Goal: Navigation & Orientation: Find specific page/section

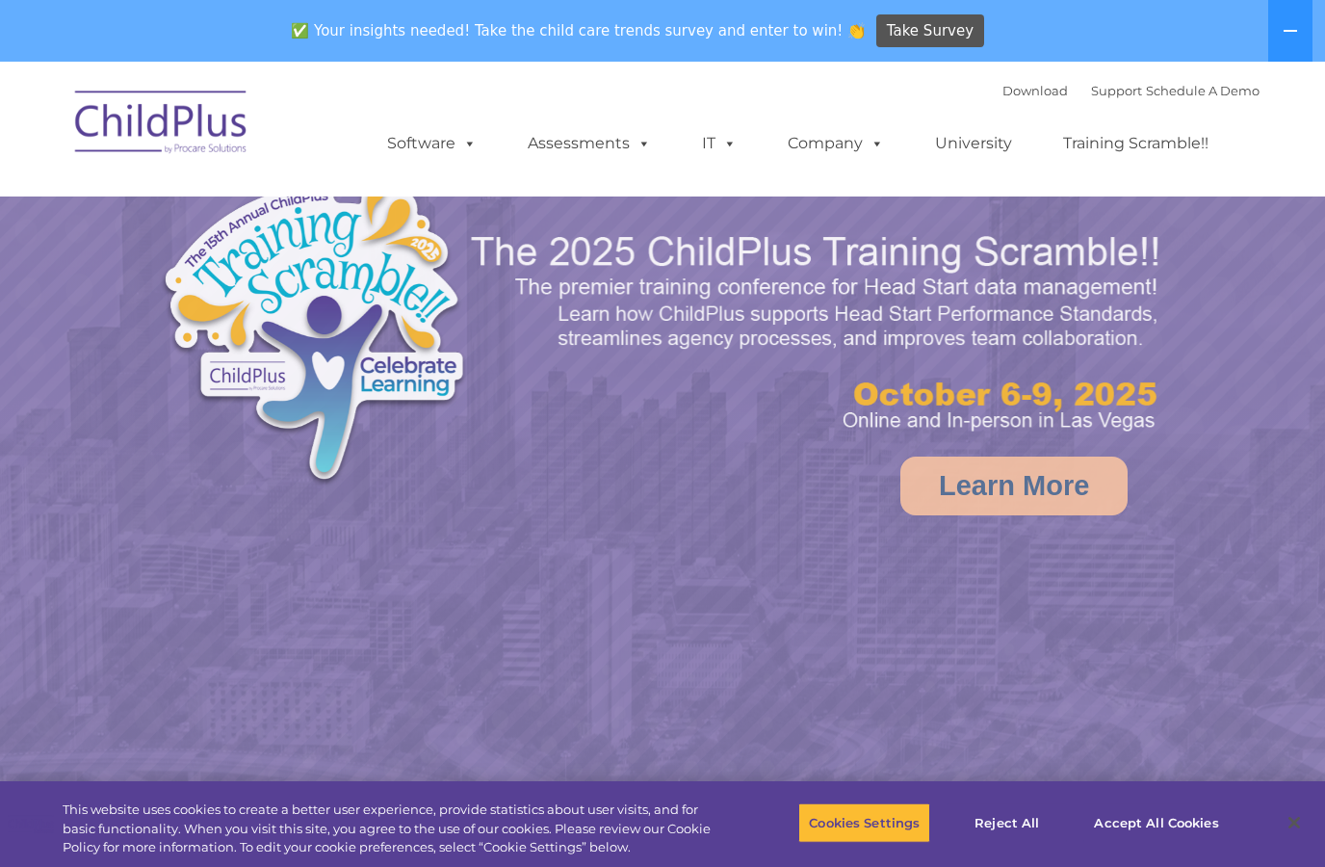
select select "MEDIUM"
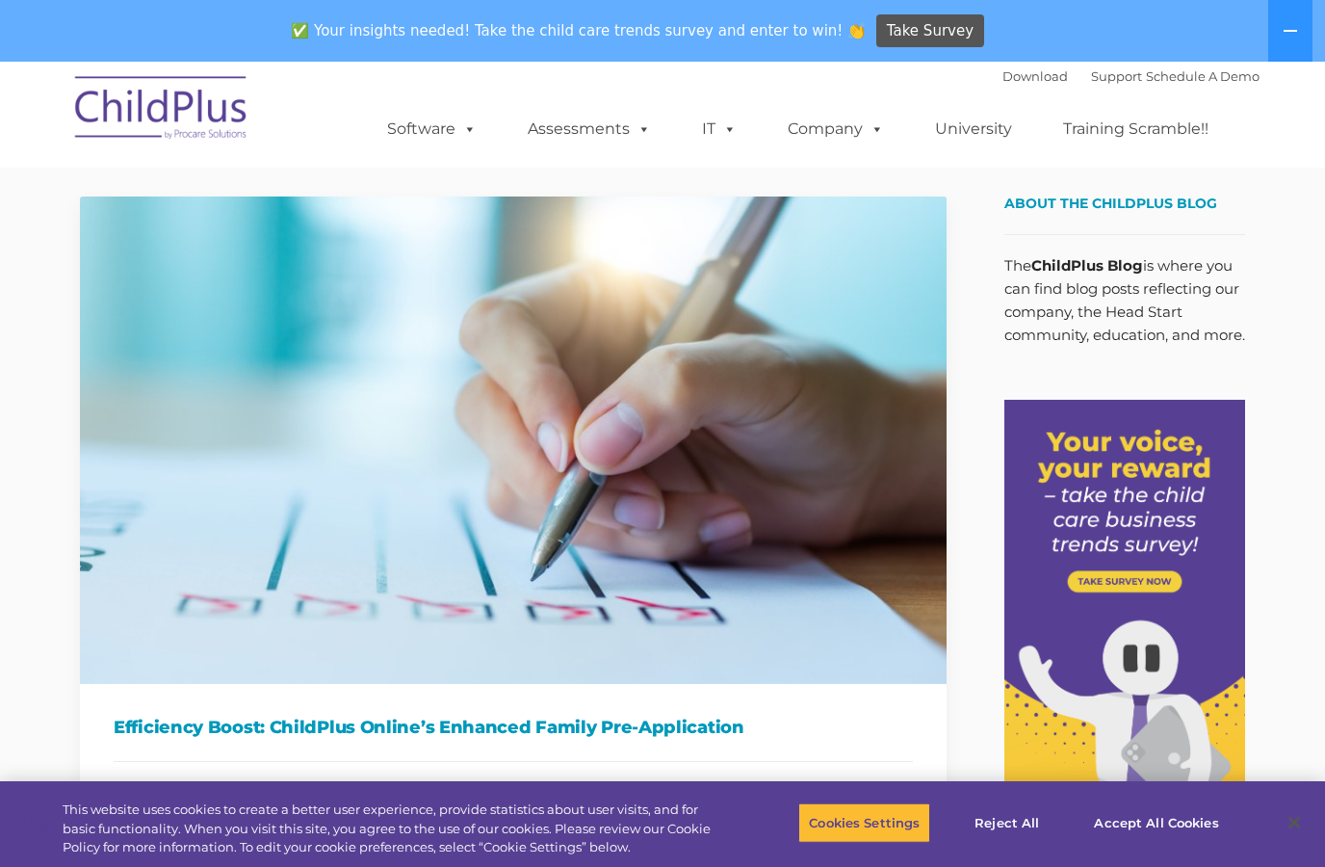
click at [442, 129] on link "Software" at bounding box center [432, 129] width 128 height 39
click at [310, 126] on div "Download Support | Schedule A Demo  MENU MENU Software ChildPlus: The original…" at bounding box center [662, 115] width 1194 height 106
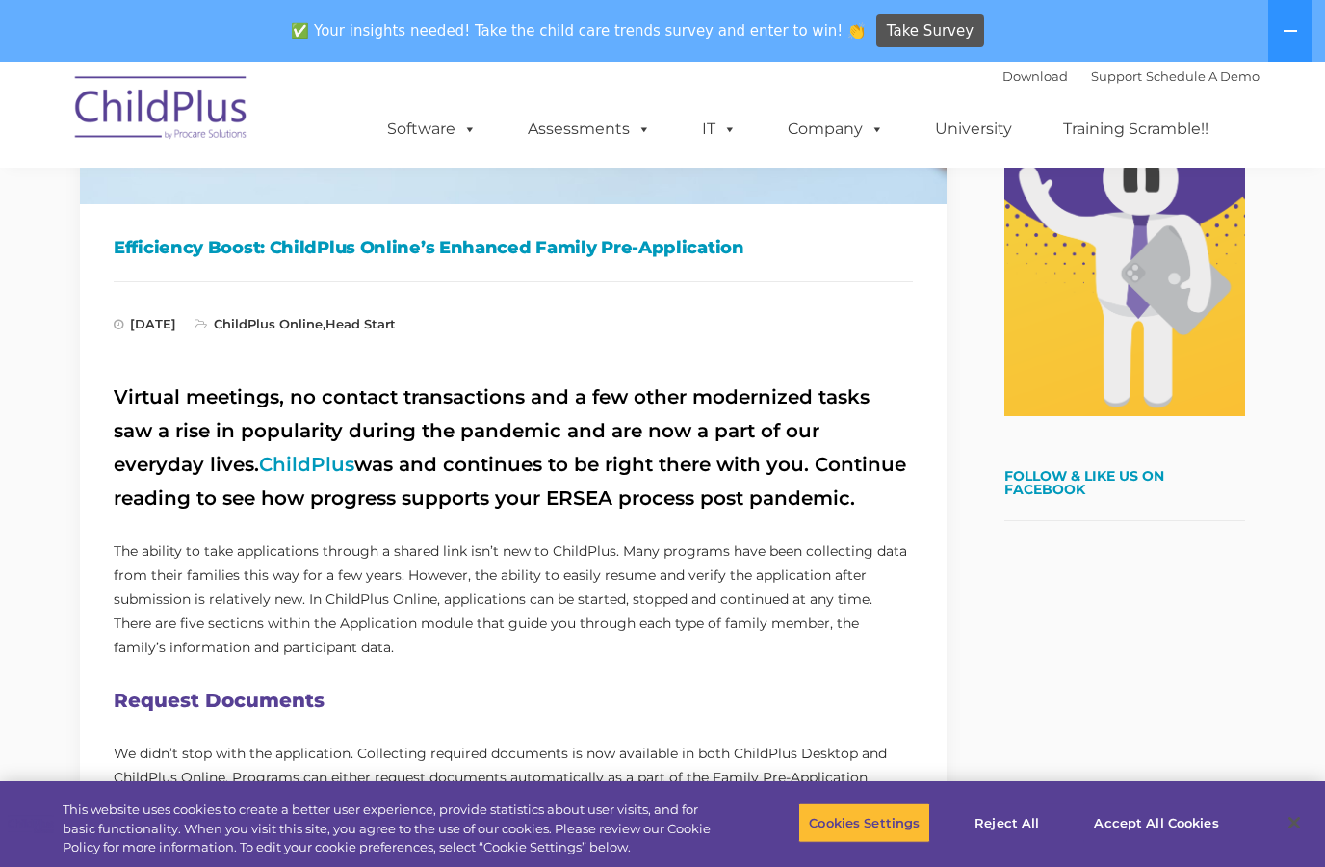
scroll to position [461, 0]
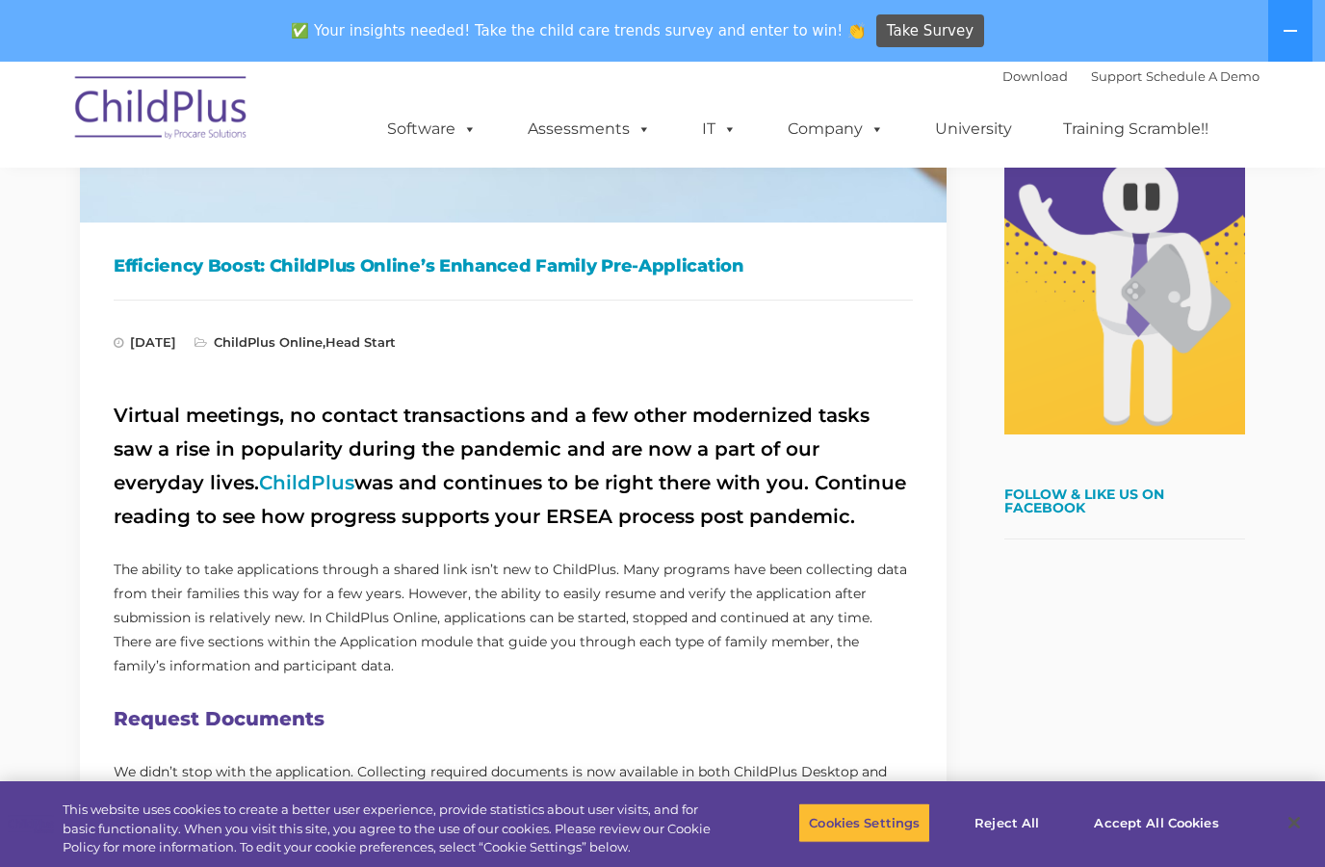
click at [1287, 36] on icon at bounding box center [1290, 30] width 15 height 15
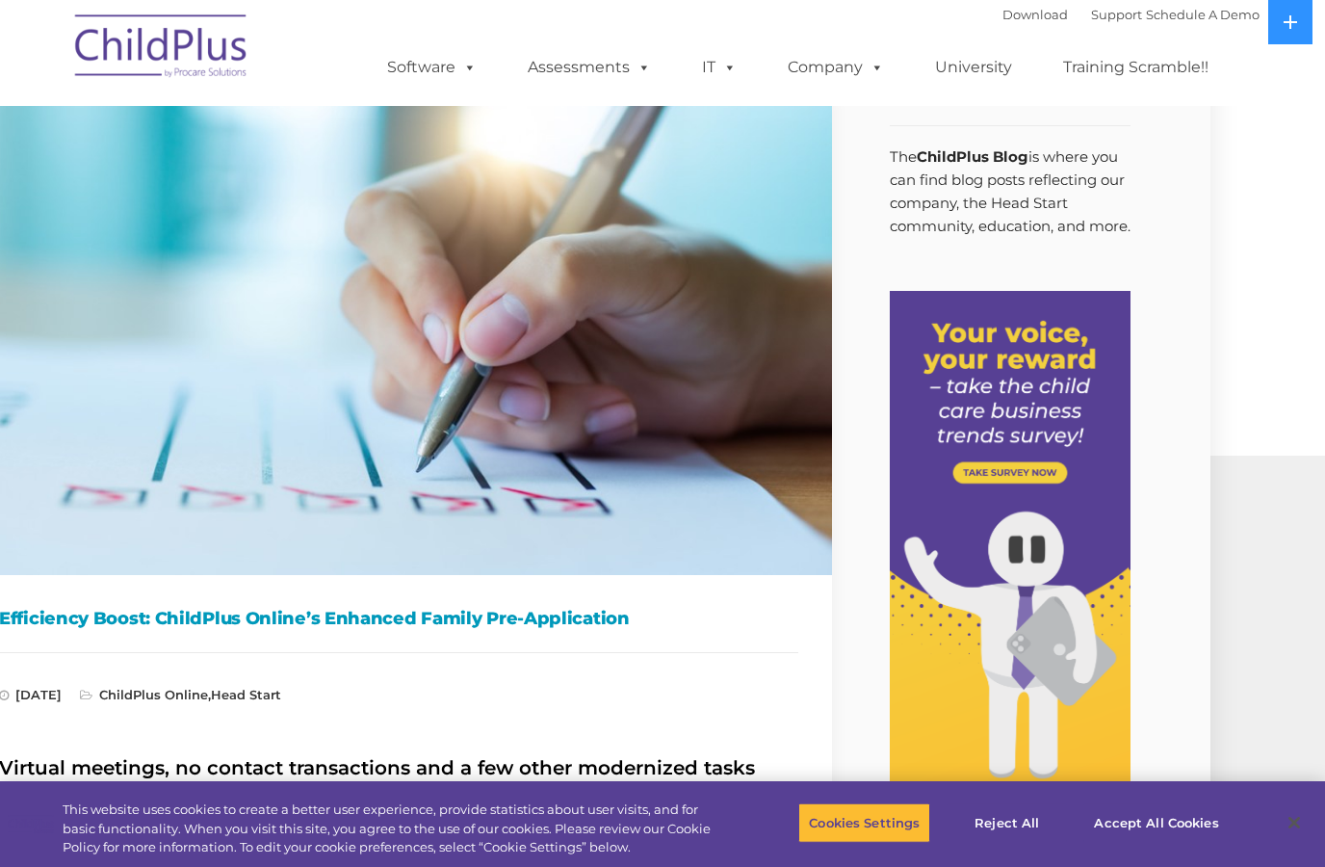
scroll to position [46, 115]
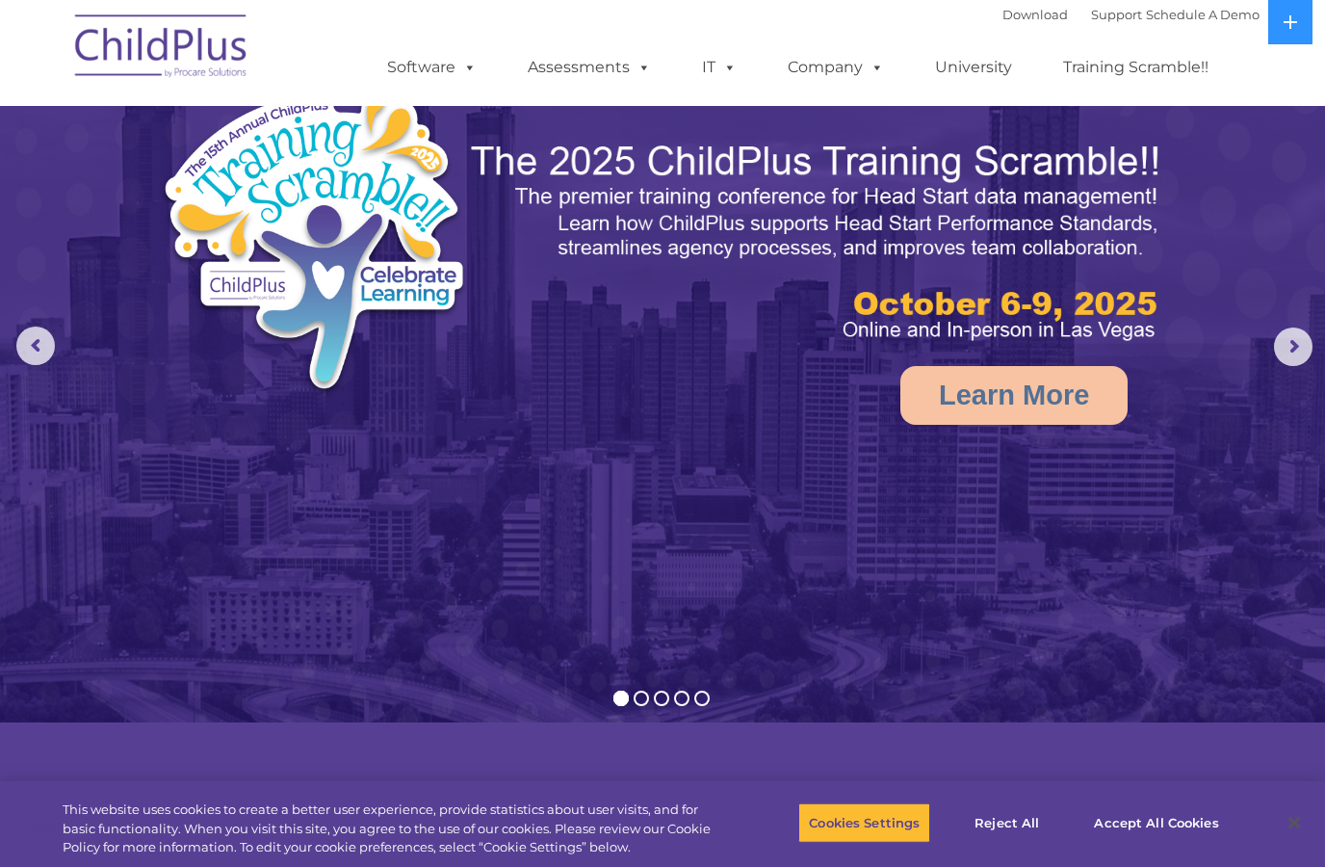
click at [421, 67] on link "Software" at bounding box center [432, 67] width 128 height 39
click at [314, 55] on div "Download Support | Schedule A Demo  MENU MENU Software ChildPlus: The original…" at bounding box center [662, 53] width 1194 height 106
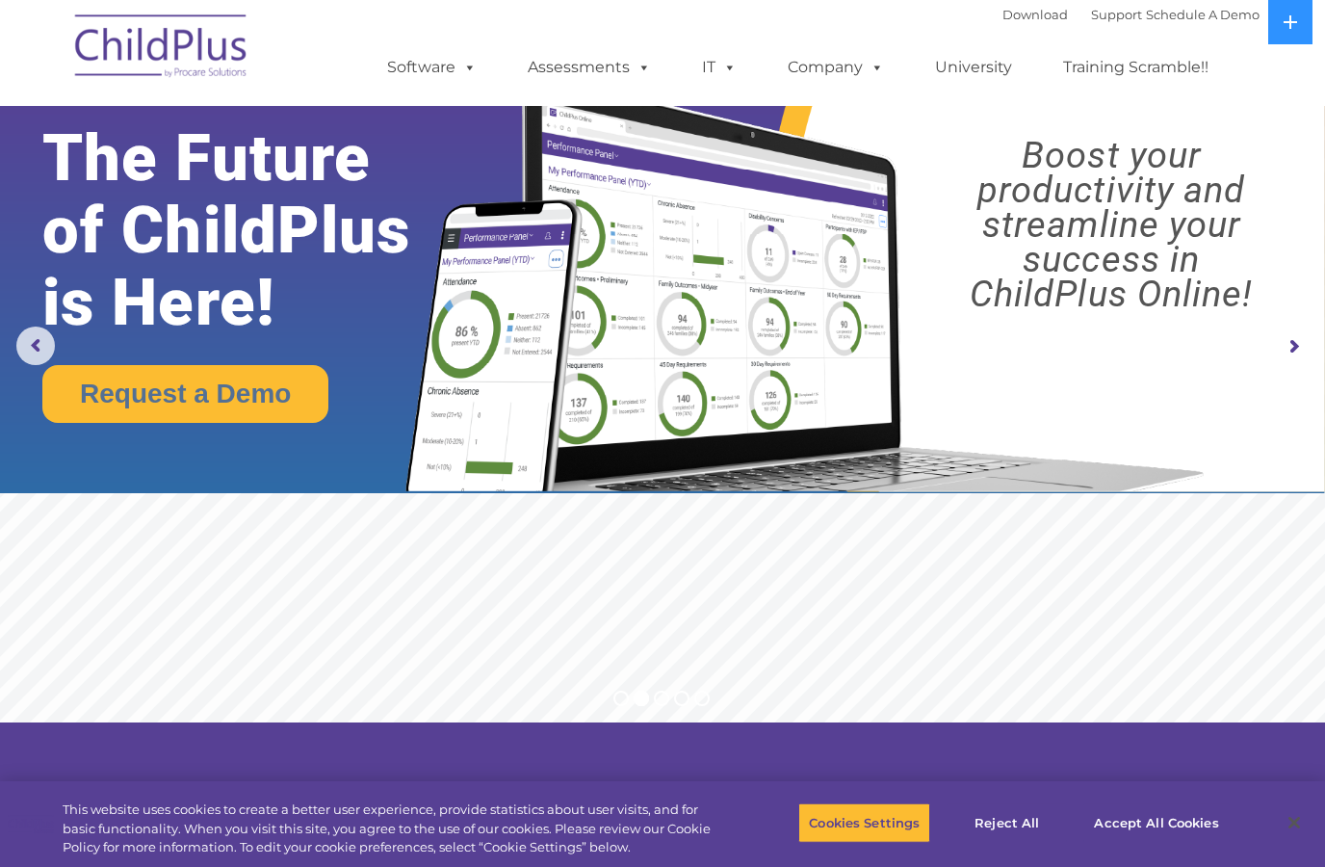
click at [568, 60] on link "Assessments" at bounding box center [590, 67] width 162 height 39
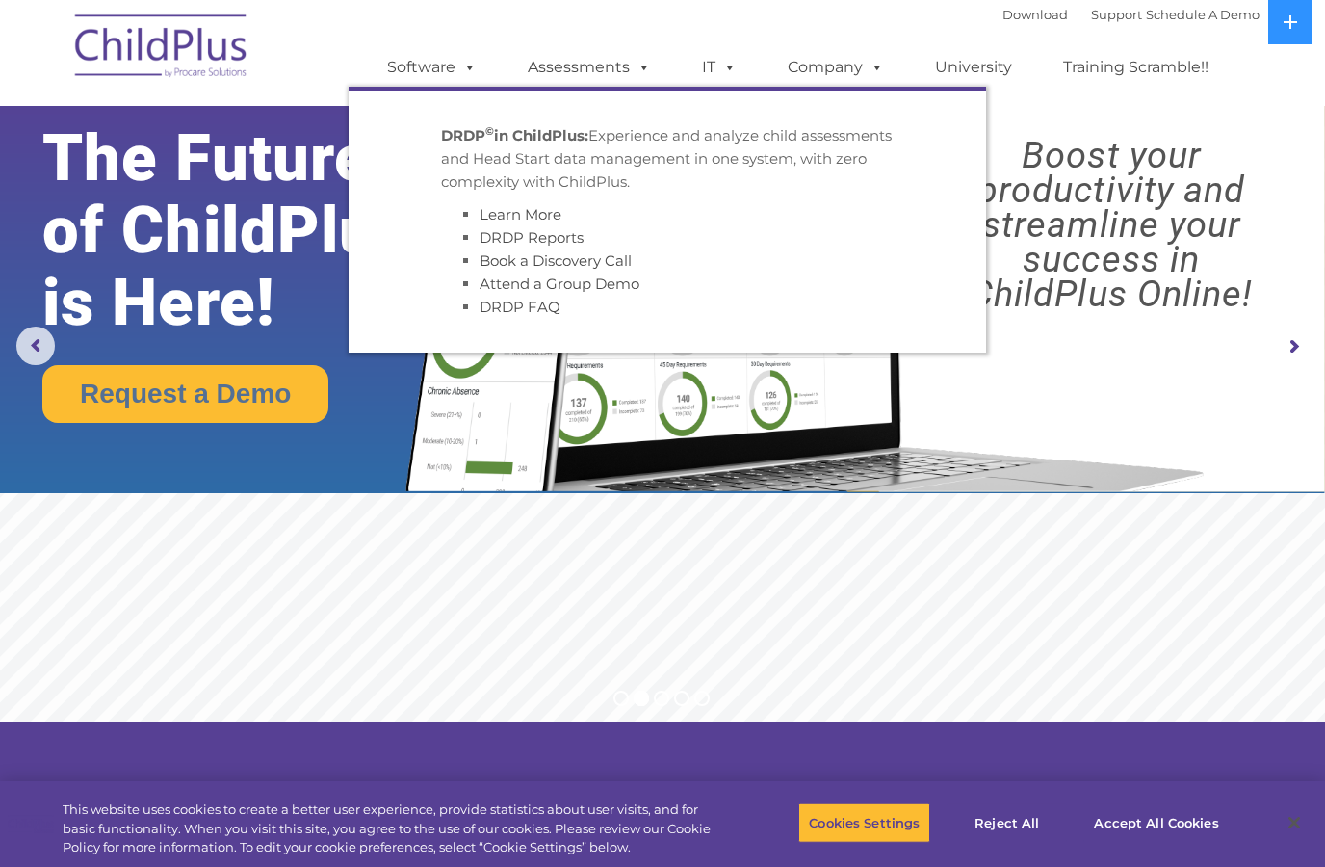
click at [311, 42] on div "Download Support | Schedule A Demo  MENU MENU Software ChildPlus: The original…" at bounding box center [662, 53] width 1194 height 106
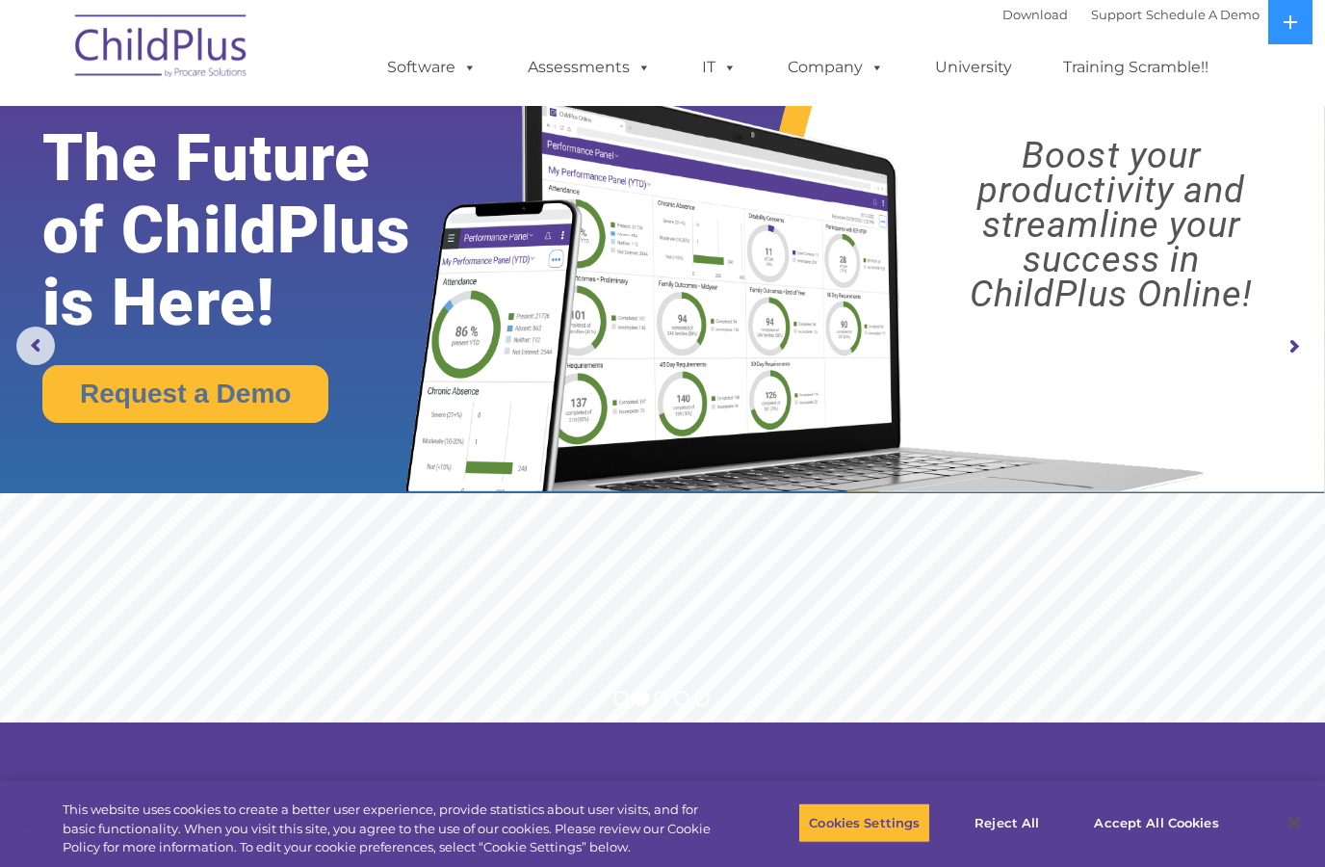
click at [161, 37] on img at bounding box center [161, 49] width 193 height 96
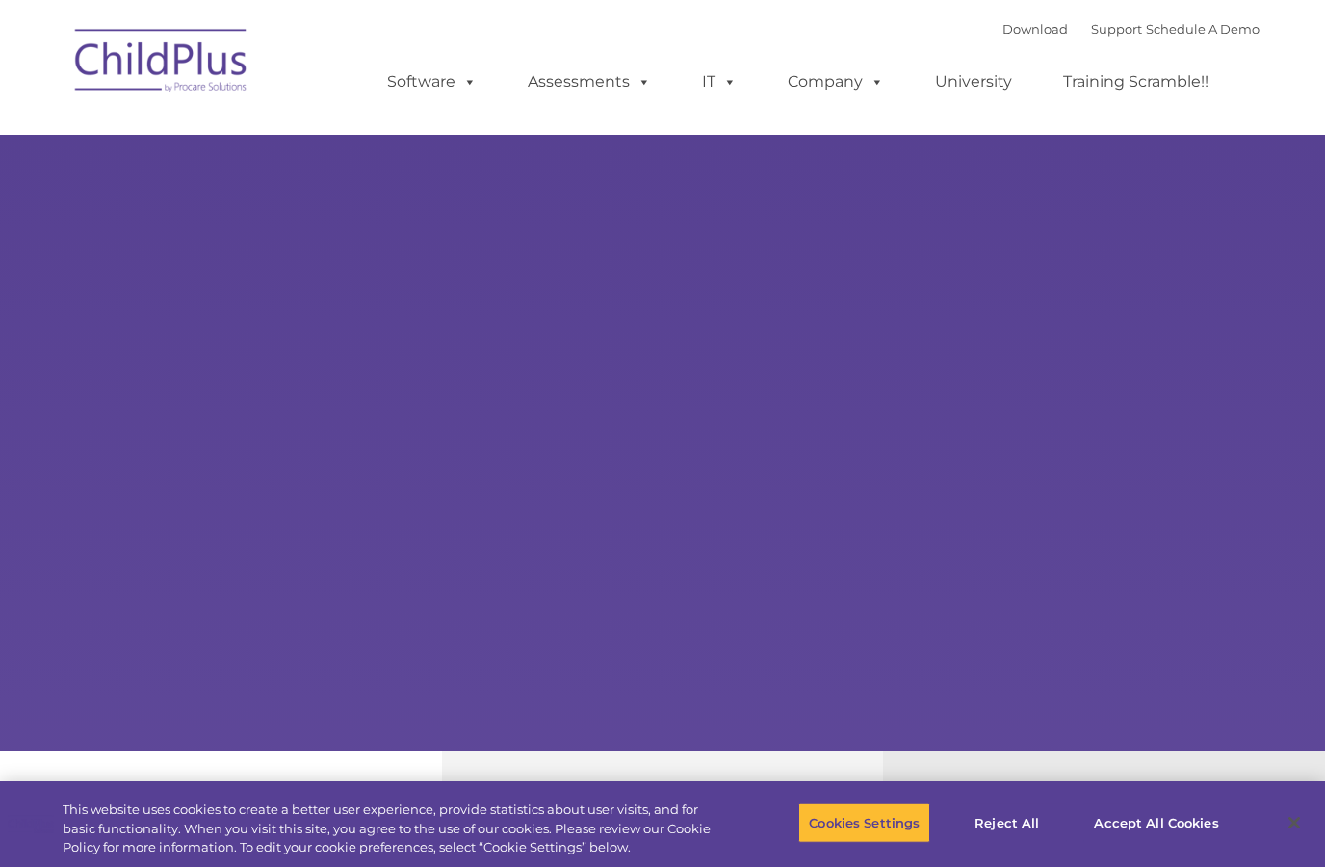
type input ""
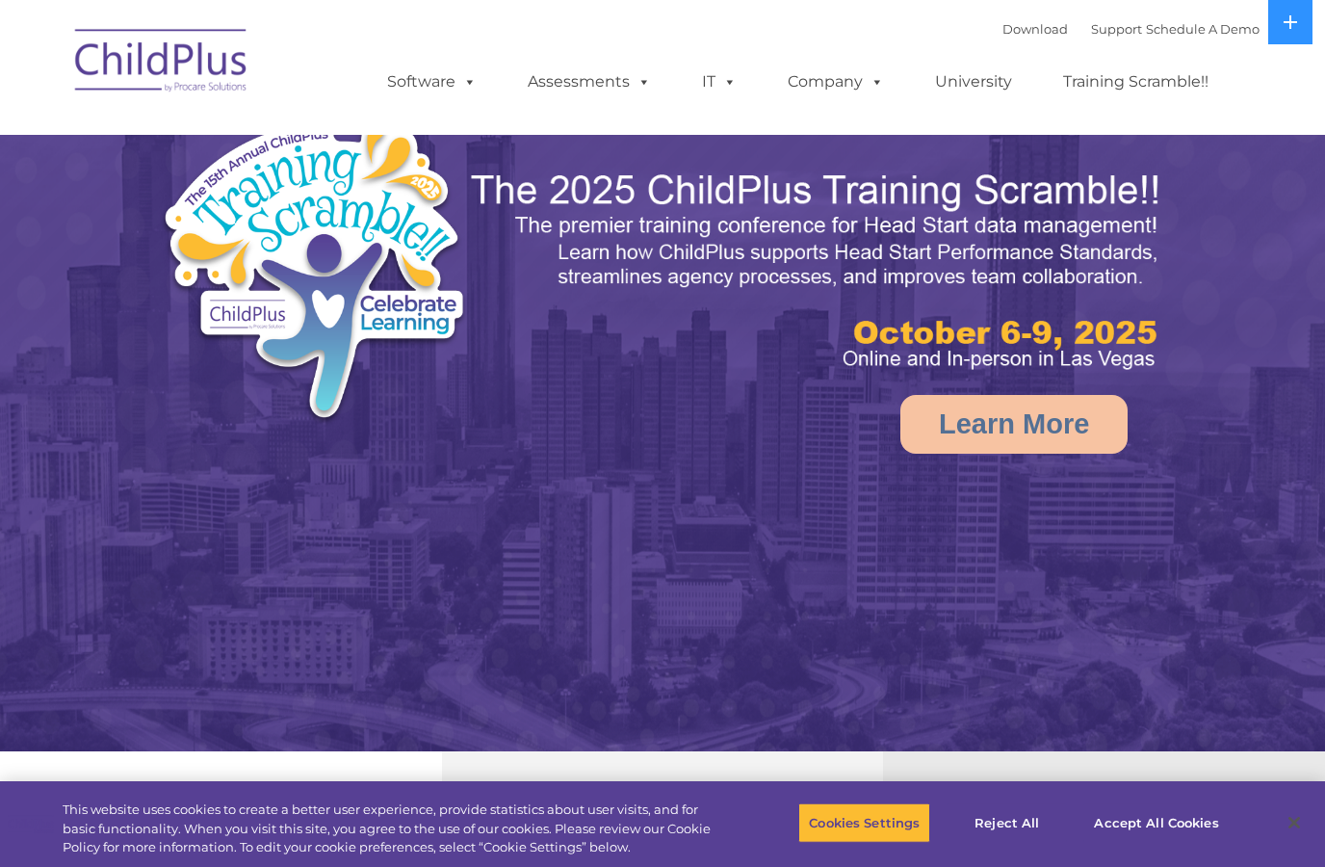
select select "MEDIUM"
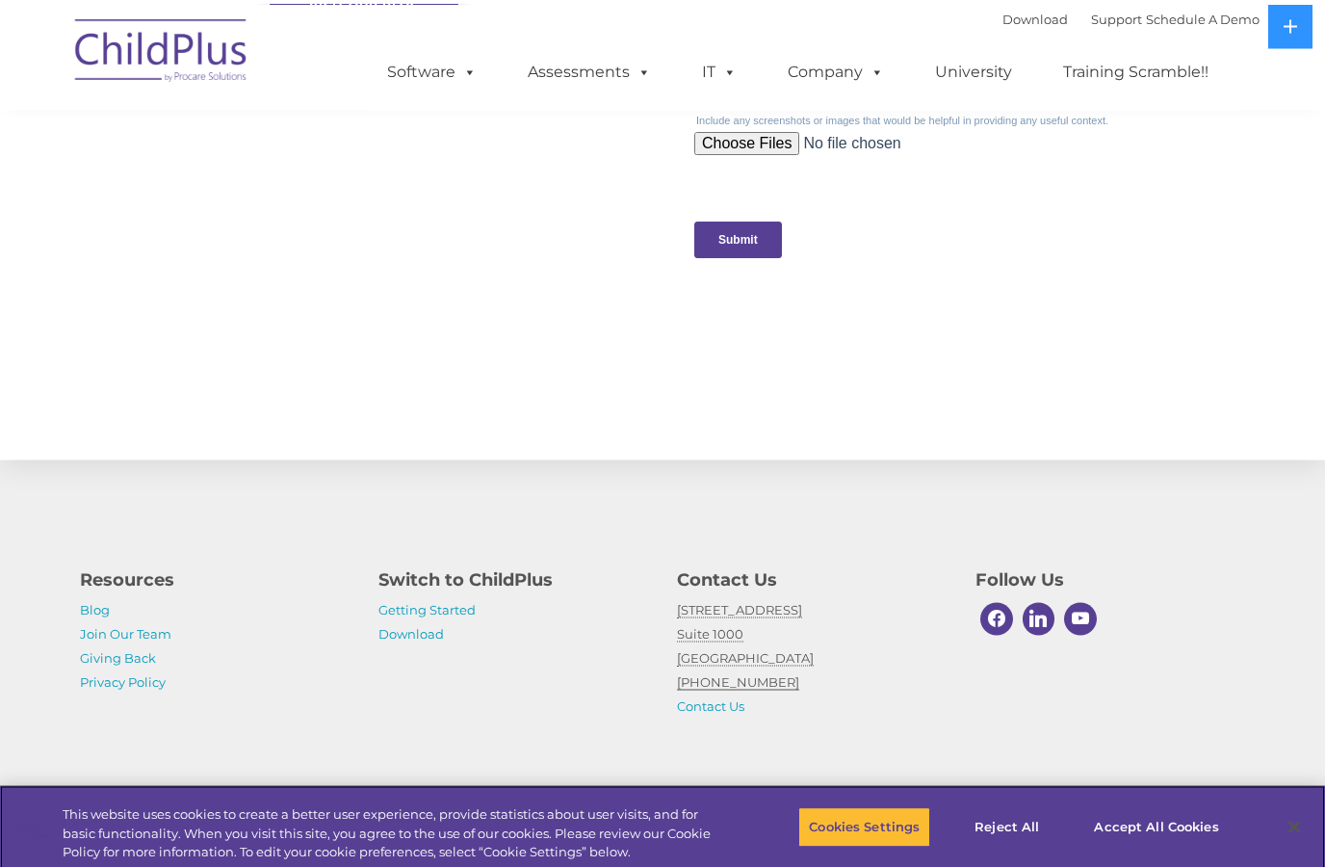
scroll to position [1986, 0]
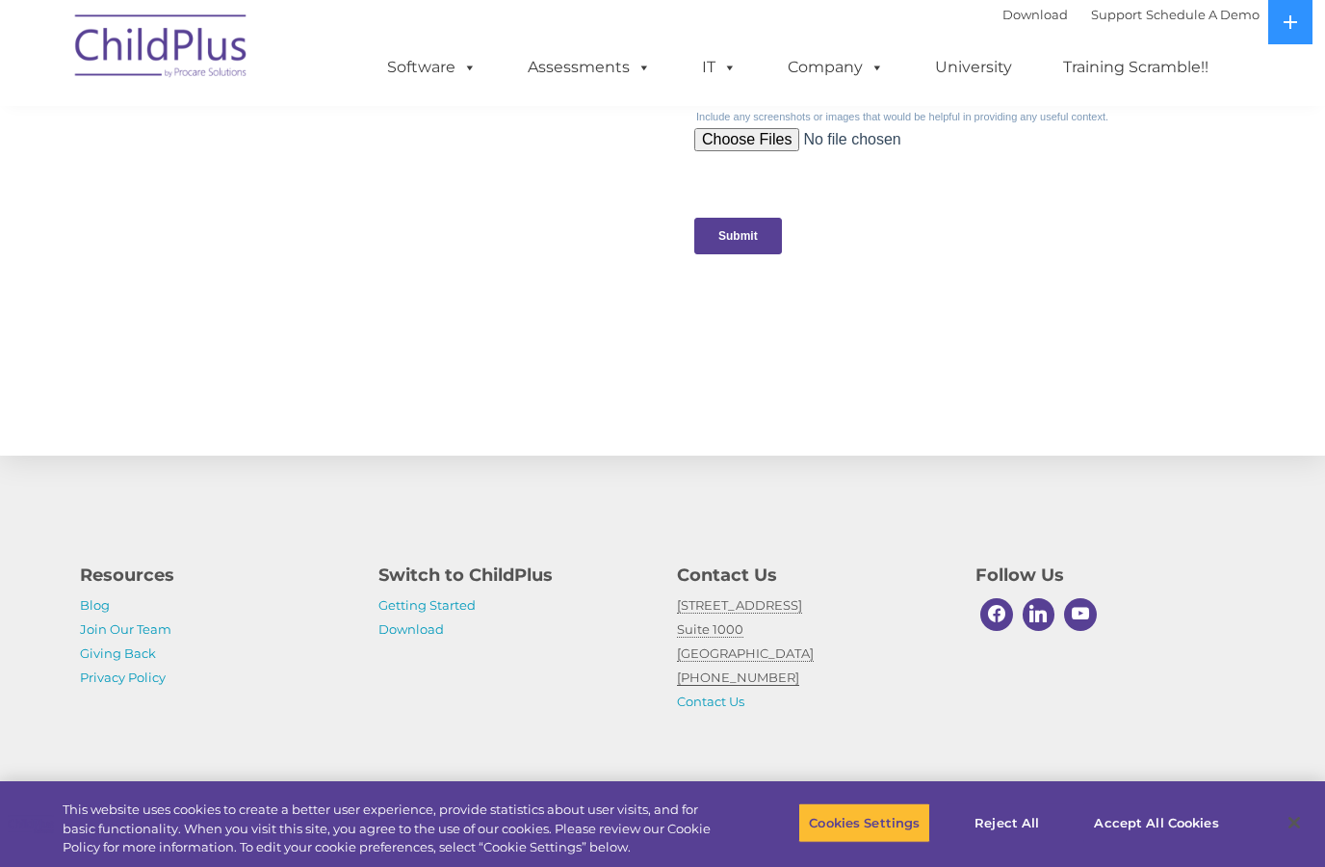
click at [401, 622] on link "Download" at bounding box center [411, 628] width 65 height 15
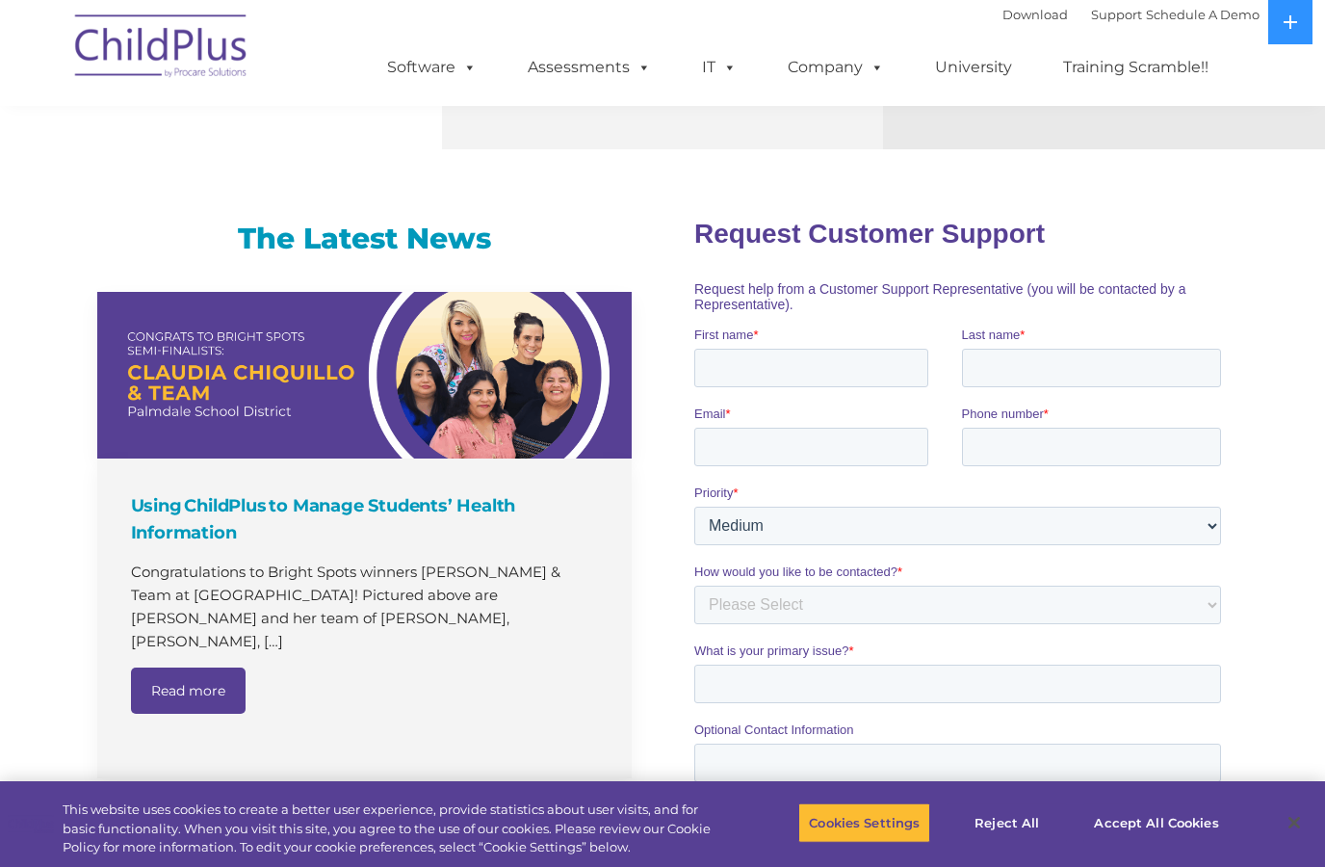
scroll to position [1120, 0]
